Goal: Task Accomplishment & Management: Manage account settings

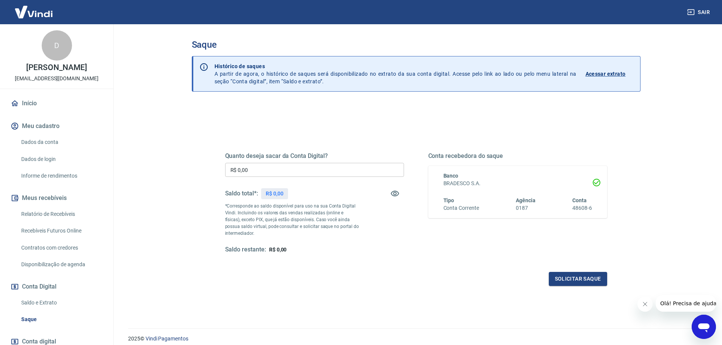
click at [378, 242] on div "Quanto deseja sacar da Conta Digital? R$ 0,00 ​ Saldo total*: R$ 0,00 *Correspo…" at bounding box center [314, 203] width 179 height 102
click at [305, 175] on input "R$ 0,00" at bounding box center [314, 170] width 179 height 14
type input "R$ 1.171,50"
click at [586, 280] on button "Solicitar saque" at bounding box center [578, 279] width 58 height 14
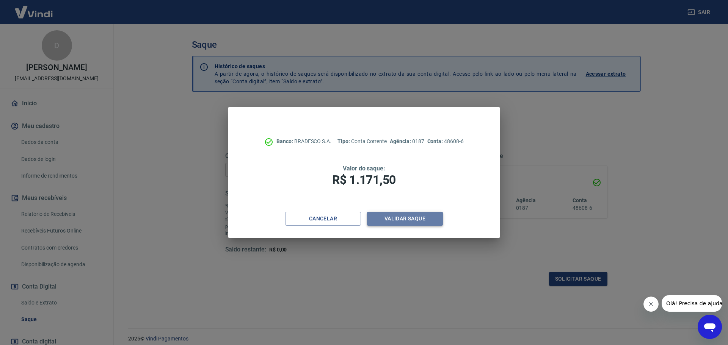
click at [417, 220] on button "Validar saque" at bounding box center [405, 219] width 76 height 14
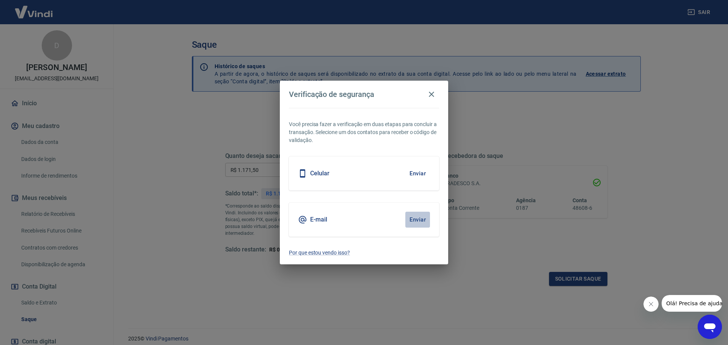
drag, startPoint x: 407, startPoint y: 221, endPoint x: 412, endPoint y: 221, distance: 4.9
click at [411, 221] on button "Enviar" at bounding box center [417, 220] width 25 height 16
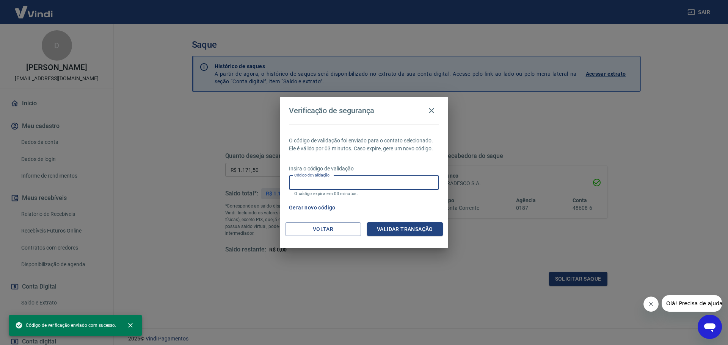
click at [377, 184] on input "Código de validação" at bounding box center [364, 183] width 150 height 14
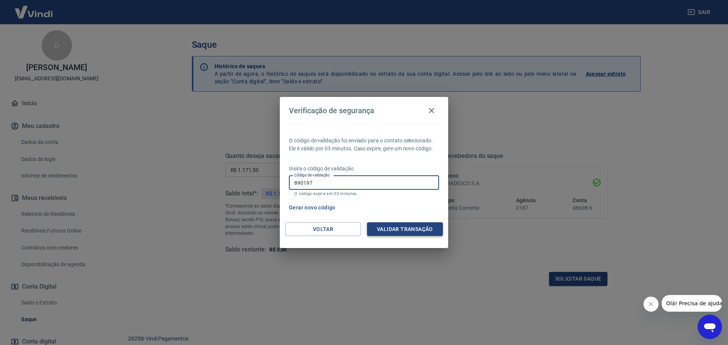
type input "890197"
click at [422, 226] on button "Validar transação" at bounding box center [405, 230] width 76 height 14
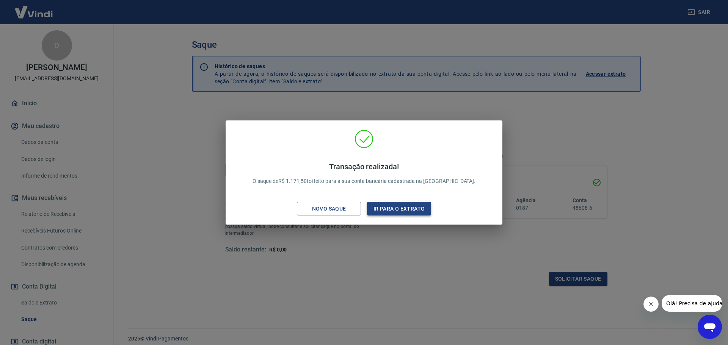
click at [389, 212] on button "Ir para o extrato" at bounding box center [399, 209] width 64 height 14
